Goal: Find specific page/section: Find specific page/section

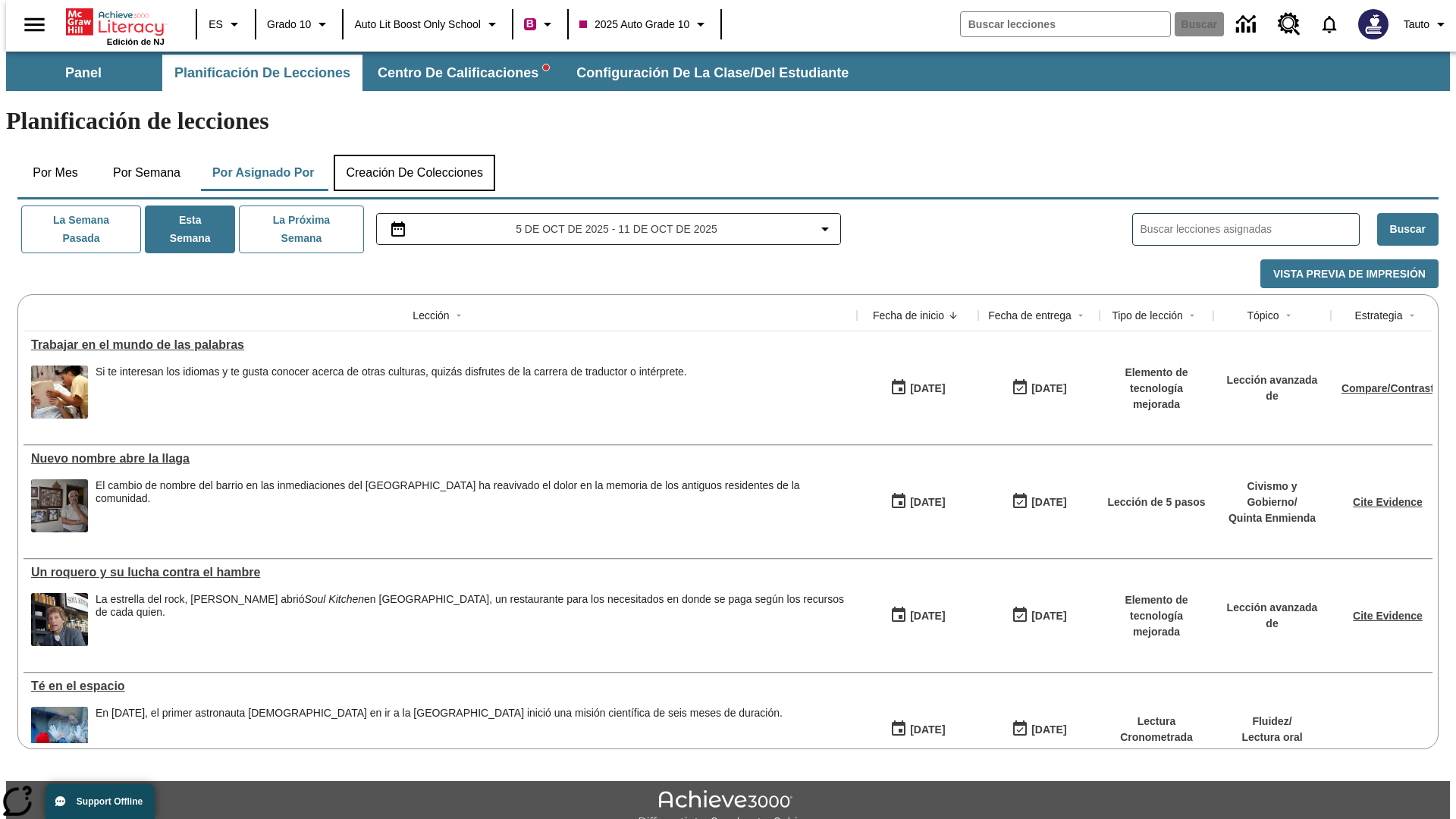
click at [411, 155] on button "Creación de colecciones" at bounding box center [414, 173] width 161 height 37
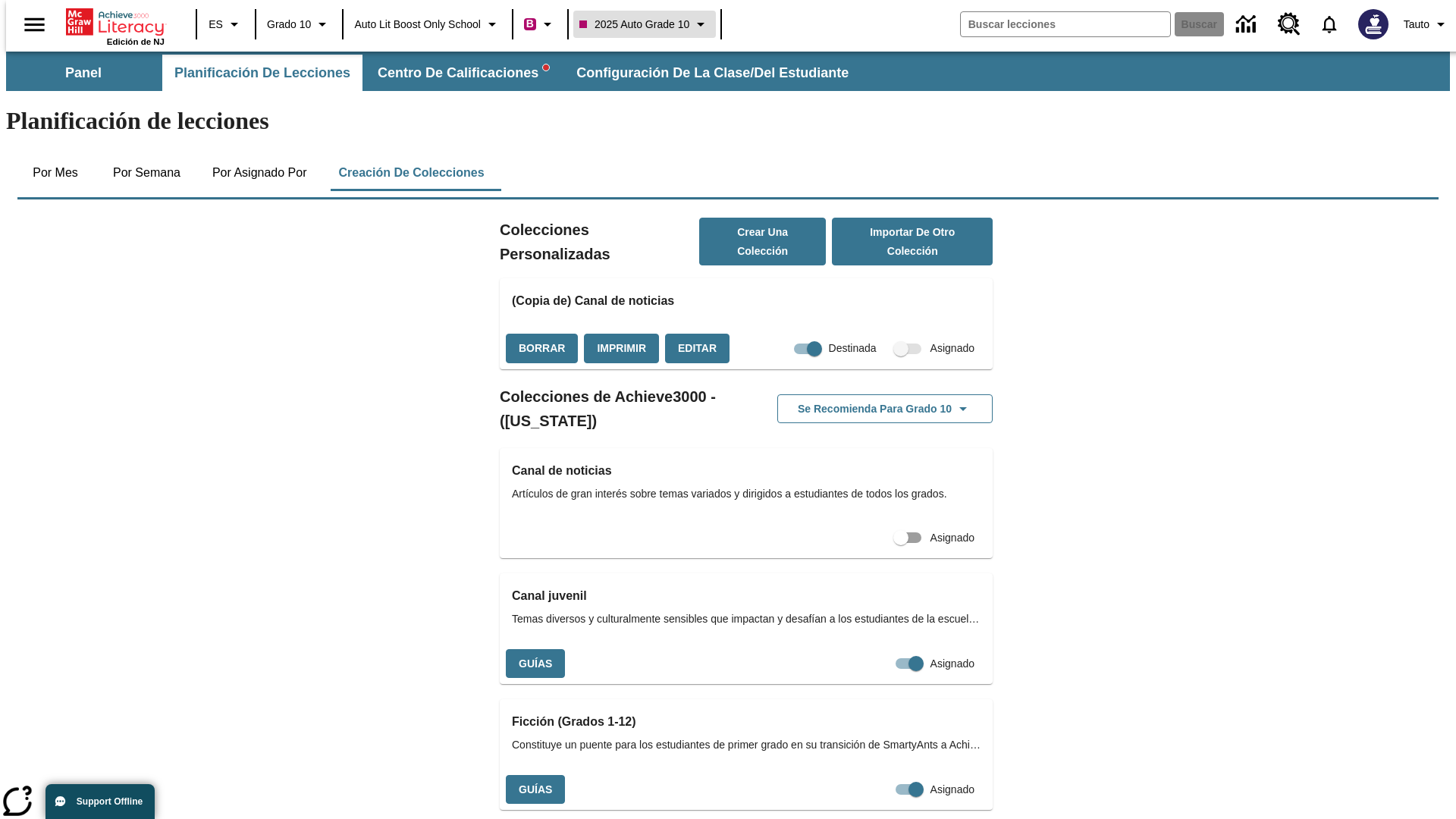
click at [645, 24] on span "2025 Auto Grade 10" at bounding box center [634, 25] width 110 height 16
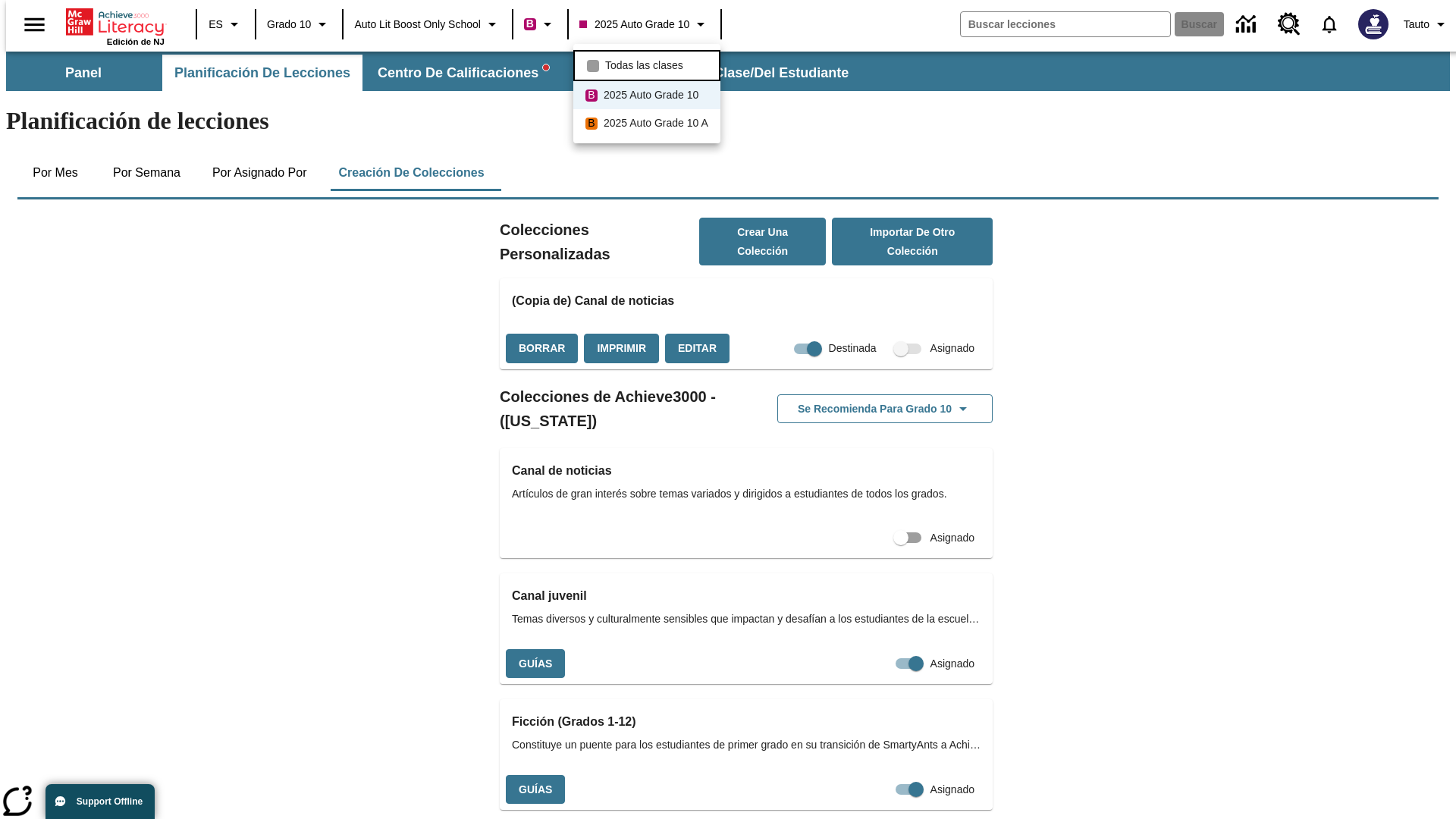
click at [648, 64] on span "Todas las clases" at bounding box center [643, 66] width 79 height 16
